Goal: Find contact information: Find contact information

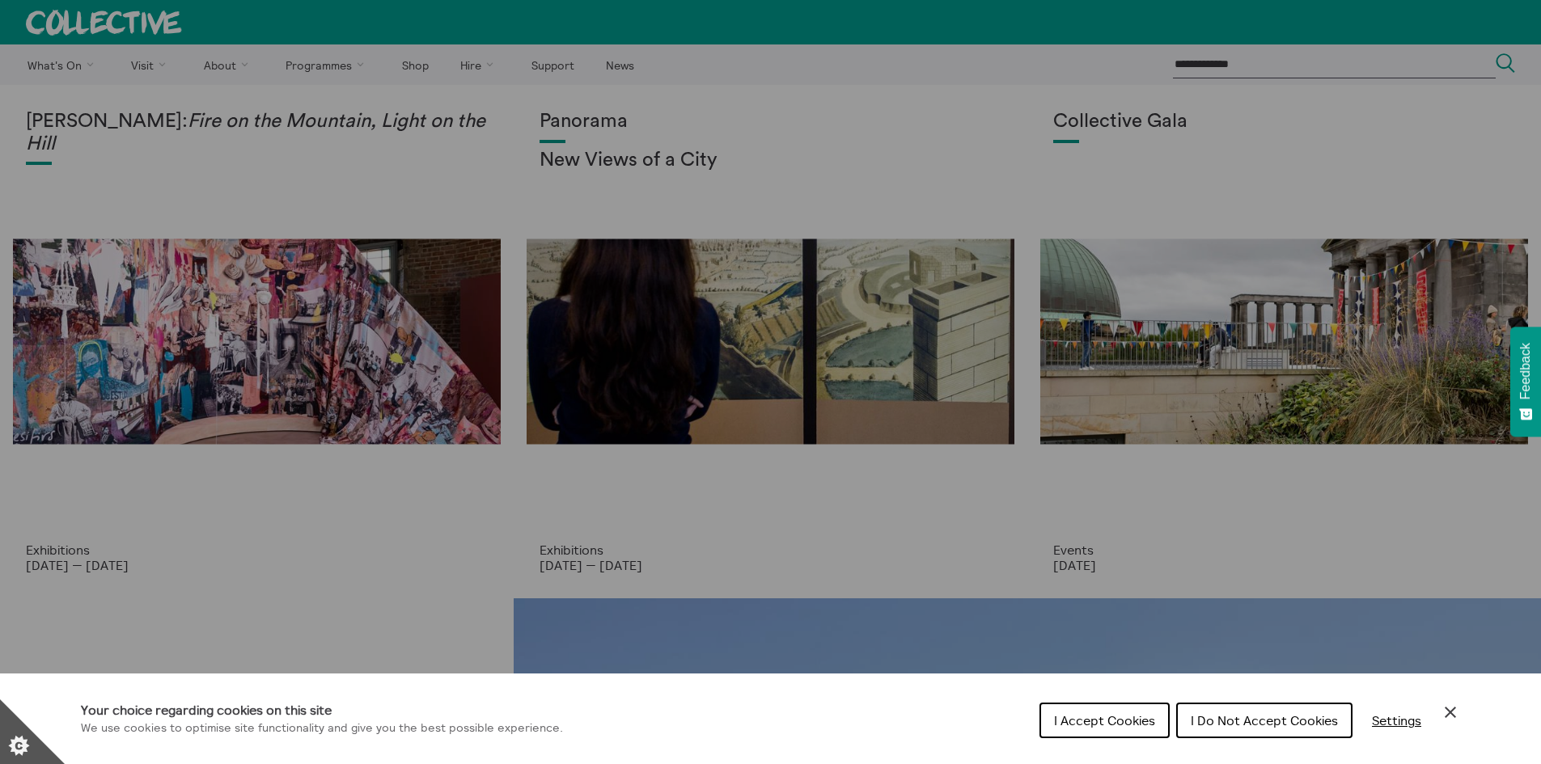
click at [225, 63] on div "Cookie preferences" at bounding box center [770, 382] width 1541 height 764
click at [1303, 726] on span "I Do Not Accept Cookies" at bounding box center [1264, 721] width 147 height 16
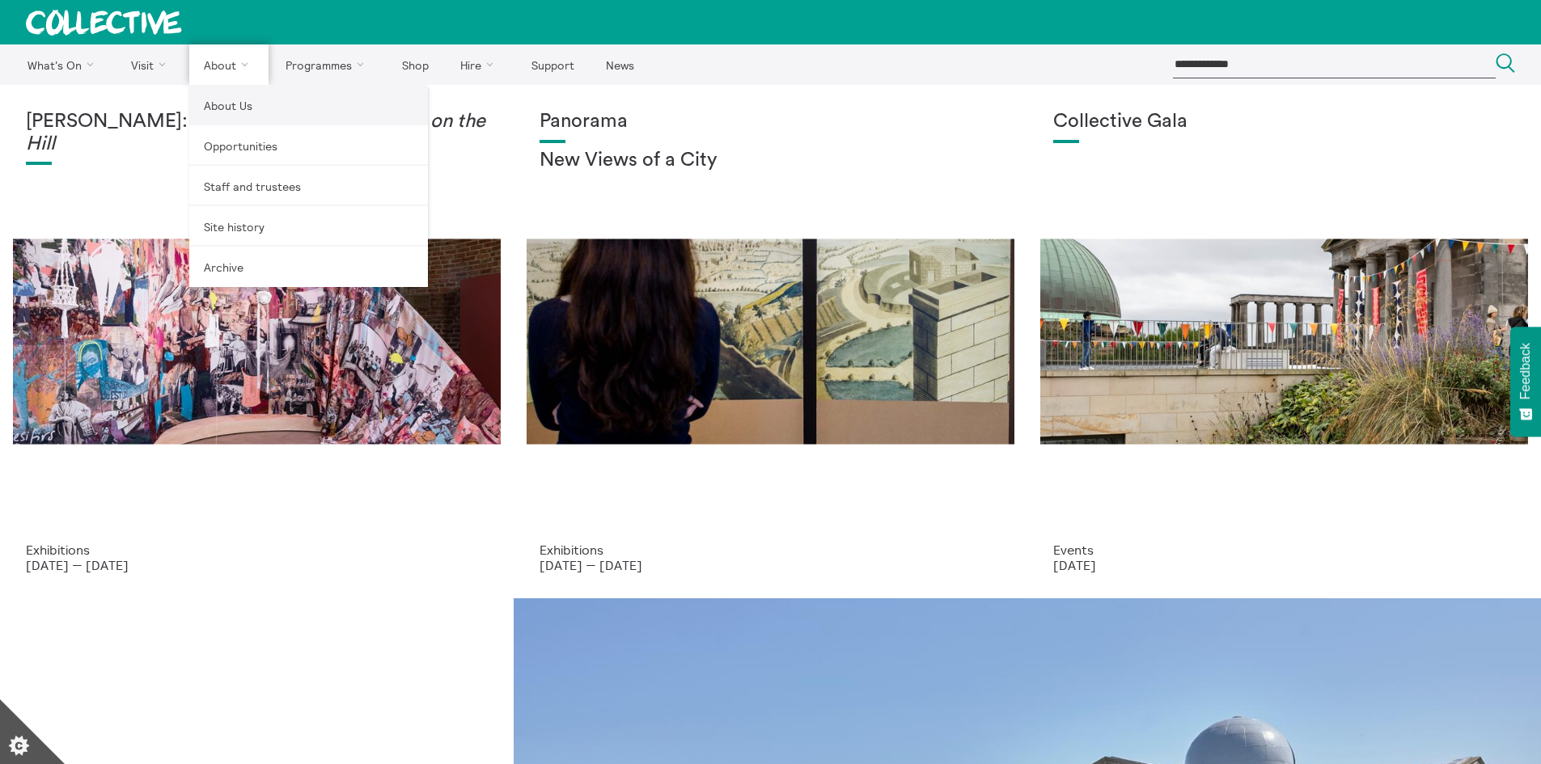
click at [215, 112] on link "About Us" at bounding box center [308, 105] width 239 height 40
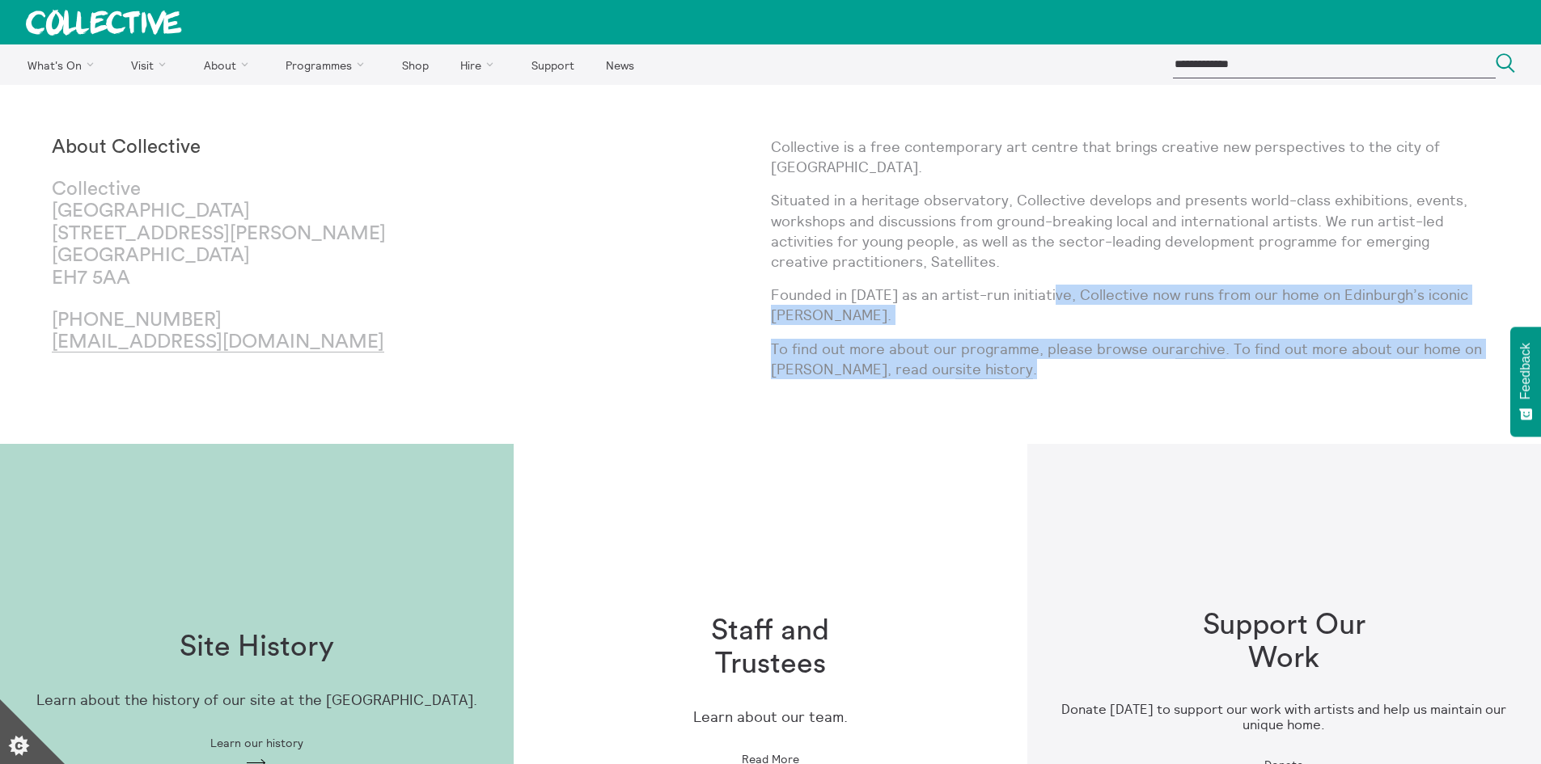
drag, startPoint x: 1052, startPoint y: 294, endPoint x: 1046, endPoint y: 364, distance: 69.9
click at [1046, 364] on div "Collective is a free contemporary art centre that brings creative new perspecti…" at bounding box center [1130, 265] width 719 height 256
click at [1046, 364] on p "To find out more about our programme, please browse our archive . To find out m…" at bounding box center [1130, 359] width 719 height 40
drag, startPoint x: 1074, startPoint y: 317, endPoint x: 1074, endPoint y: 370, distance: 52.6
click at [1074, 370] on div "Collective is a free contemporary art centre that brings creative new perspecti…" at bounding box center [1130, 265] width 719 height 256
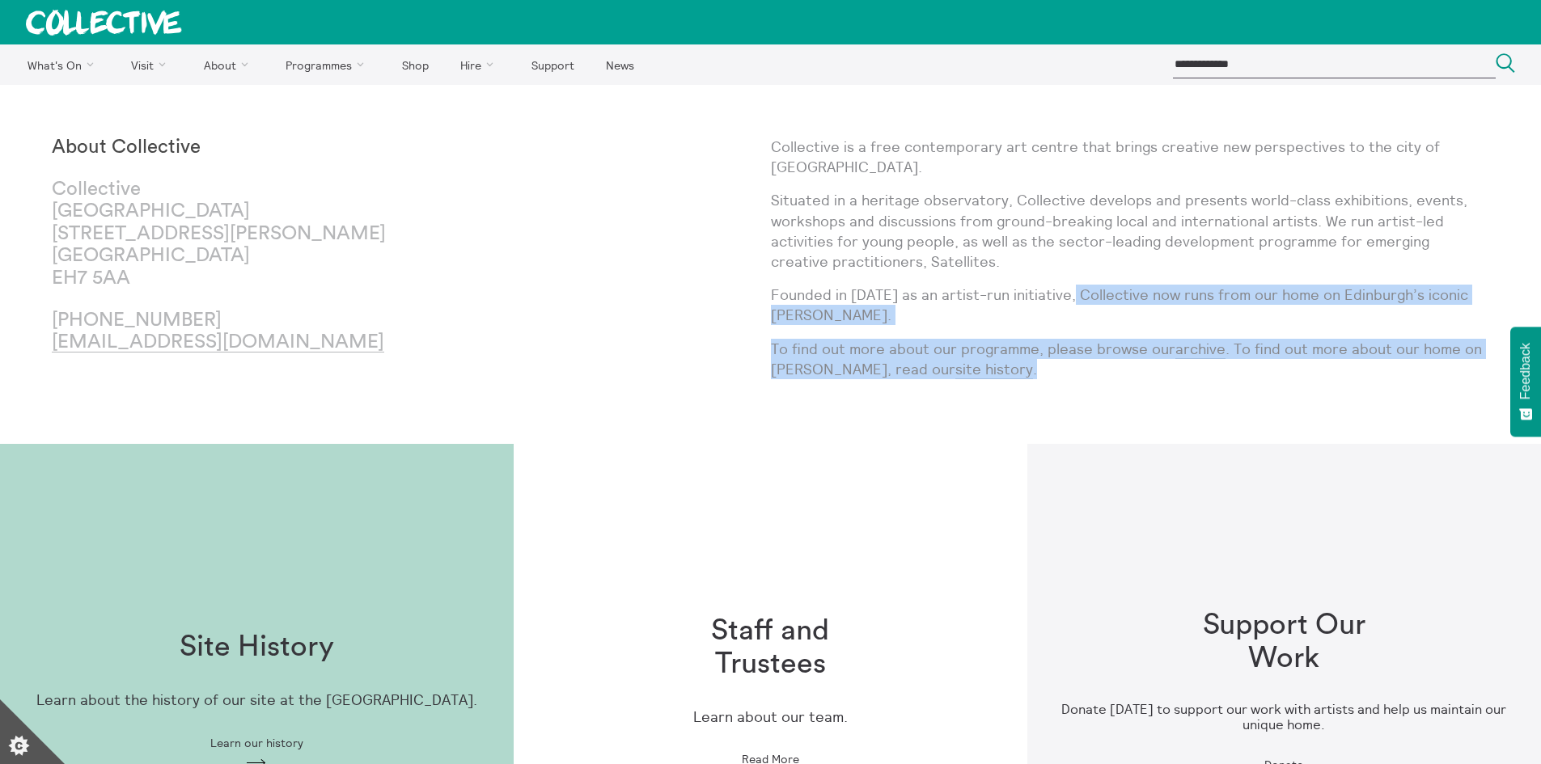
click at [1074, 370] on p "To find out more about our programme, please browse our archive . To find out m…" at bounding box center [1130, 359] width 719 height 40
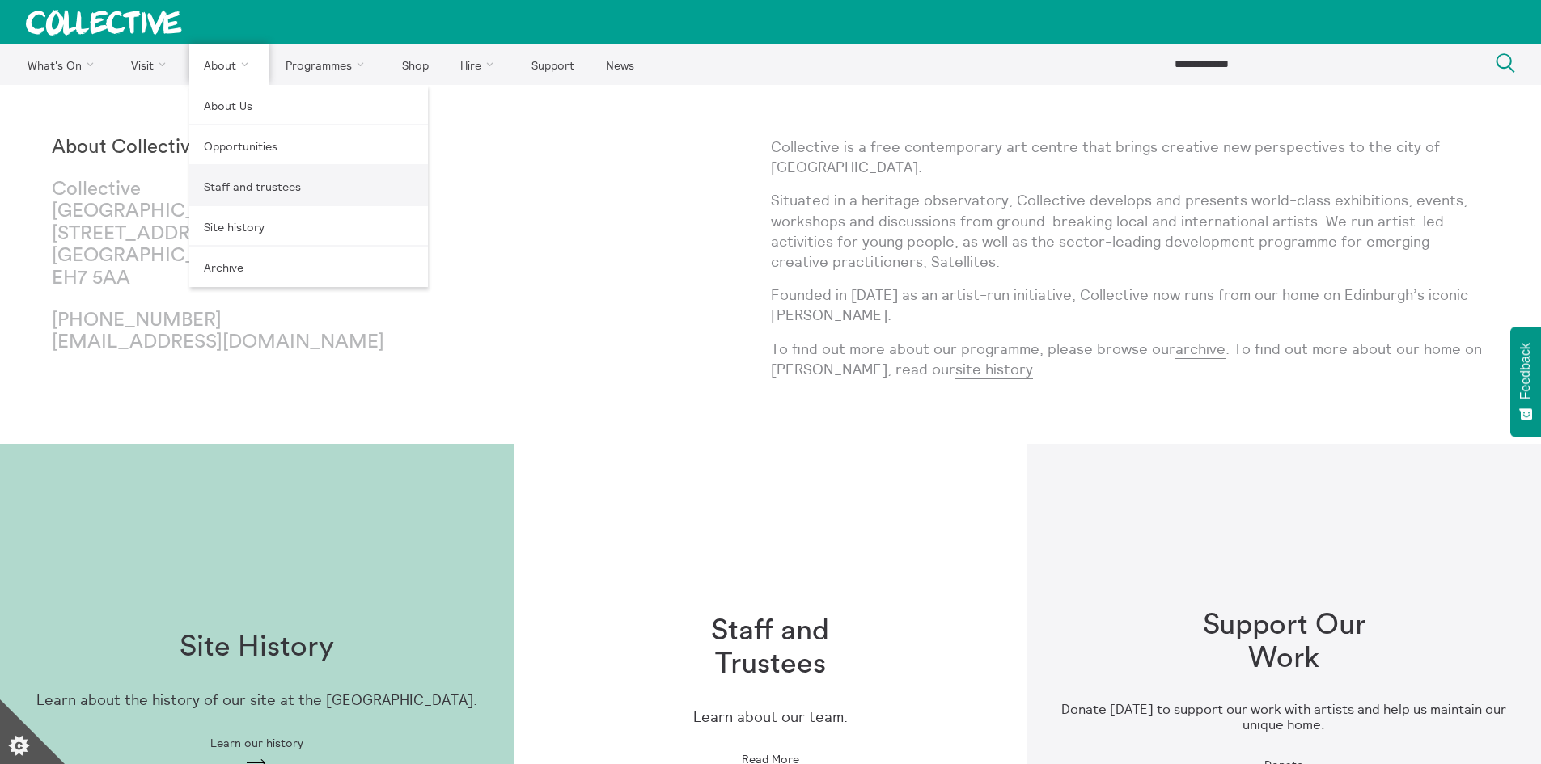
click at [239, 184] on link "Staff and trustees" at bounding box center [308, 186] width 239 height 40
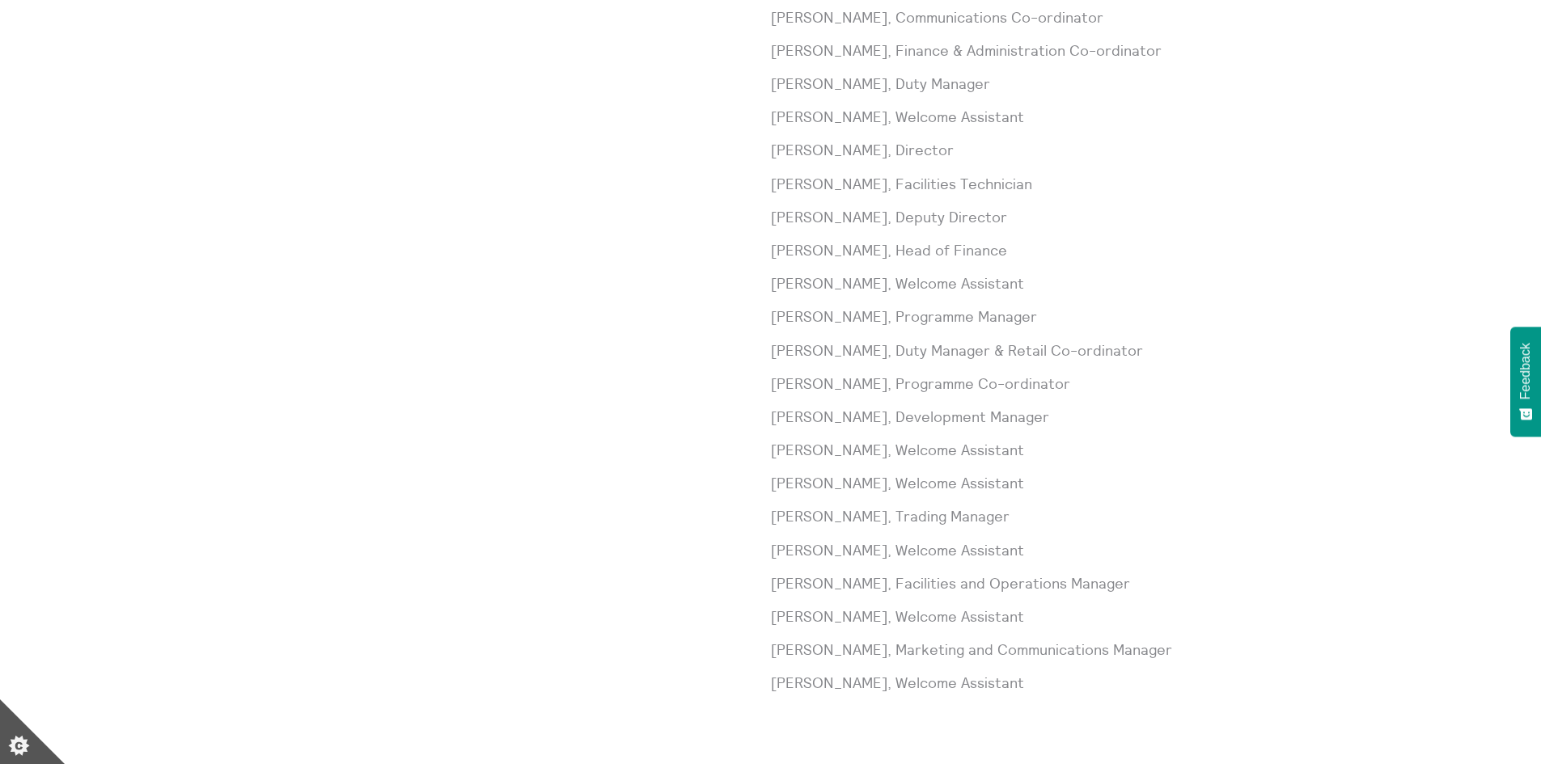
scroll to position [728, 0]
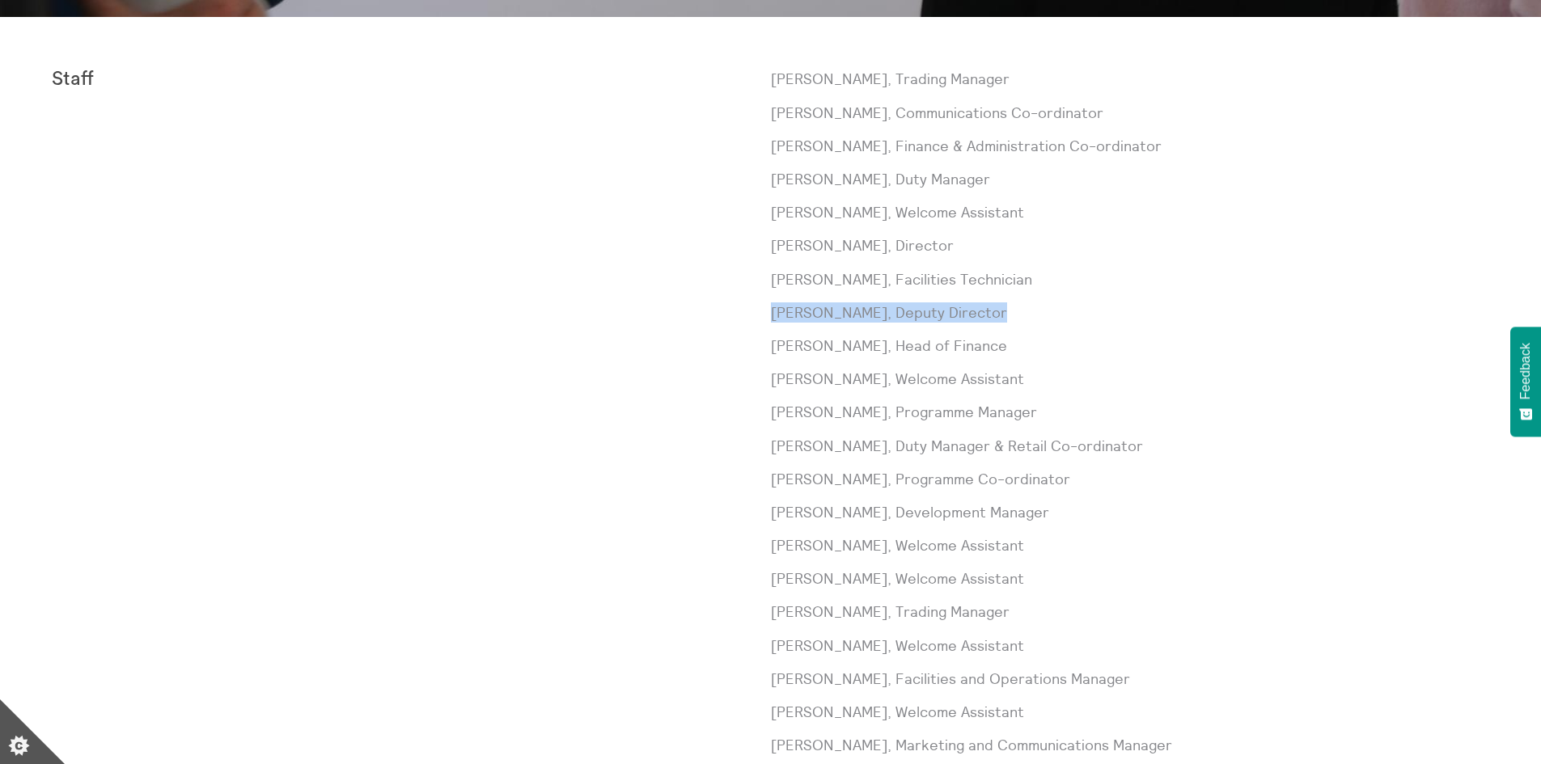
drag, startPoint x: 988, startPoint y: 310, endPoint x: 770, endPoint y: 318, distance: 217.7
click at [771, 318] on p "[PERSON_NAME], Deputy Director" at bounding box center [1130, 313] width 719 height 20
click at [960, 248] on p "[PERSON_NAME], Director" at bounding box center [1130, 245] width 719 height 20
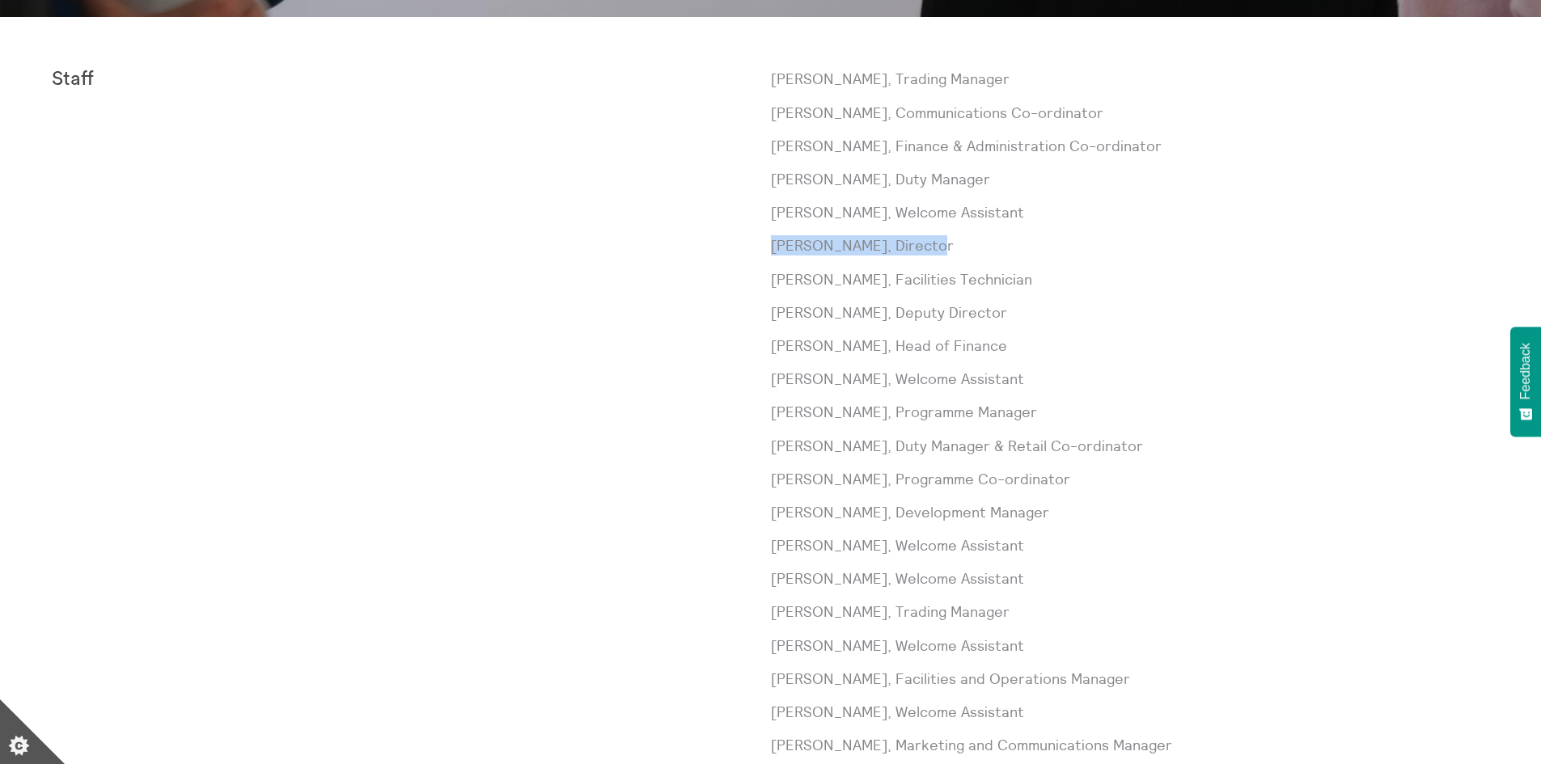
drag, startPoint x: 937, startPoint y: 244, endPoint x: 772, endPoint y: 248, distance: 165.9
click at [771, 249] on p "[PERSON_NAME], Director" at bounding box center [1130, 245] width 719 height 20
copy p "[PERSON_NAME], Director"
click at [1287, 263] on div "[PERSON_NAME], Trading Manager [PERSON_NAME], Communications Co-ordinator [PERS…" at bounding box center [1130, 445] width 719 height 753
